Goal: Information Seeking & Learning: Learn about a topic

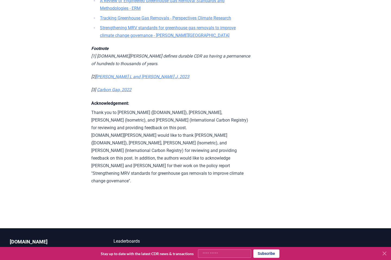
scroll to position [1657, 0]
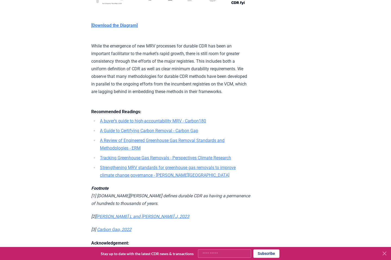
scroll to position [1513, 0]
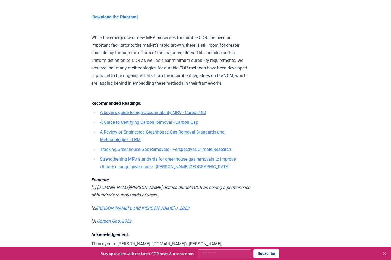
click at [157, 110] on link "A buyer’s guide to high-accountability MRV - Carbon180" at bounding box center [153, 112] width 106 height 5
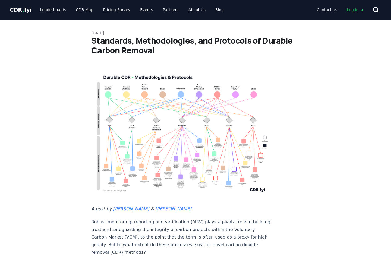
scroll to position [1513, 0]
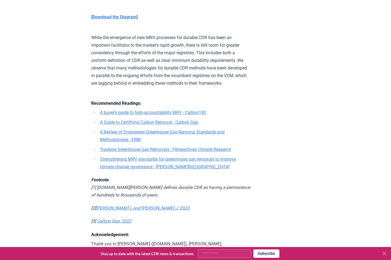
click at [144, 115] on link "A buyer’s guide to high-accountability MRV - Carbon180" at bounding box center [153, 112] width 106 height 5
